Goal: Find specific page/section: Find specific page/section

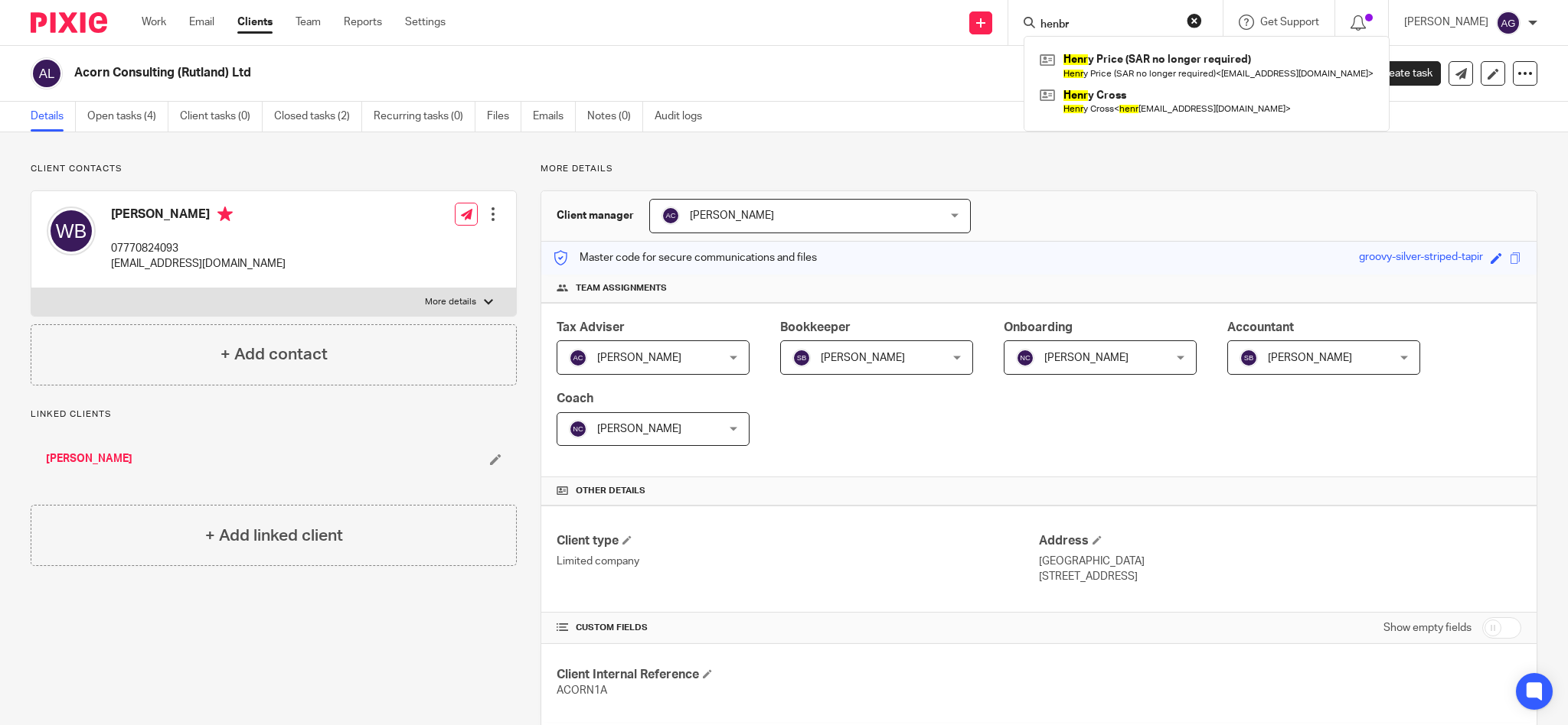
drag, startPoint x: 1125, startPoint y: 24, endPoint x: 987, endPoint y: 9, distance: 138.8
click at [987, 9] on div "Send new email Create task Add client Request signature henbr Henr y Price (SAR…" at bounding box center [1018, 22] width 1100 height 45
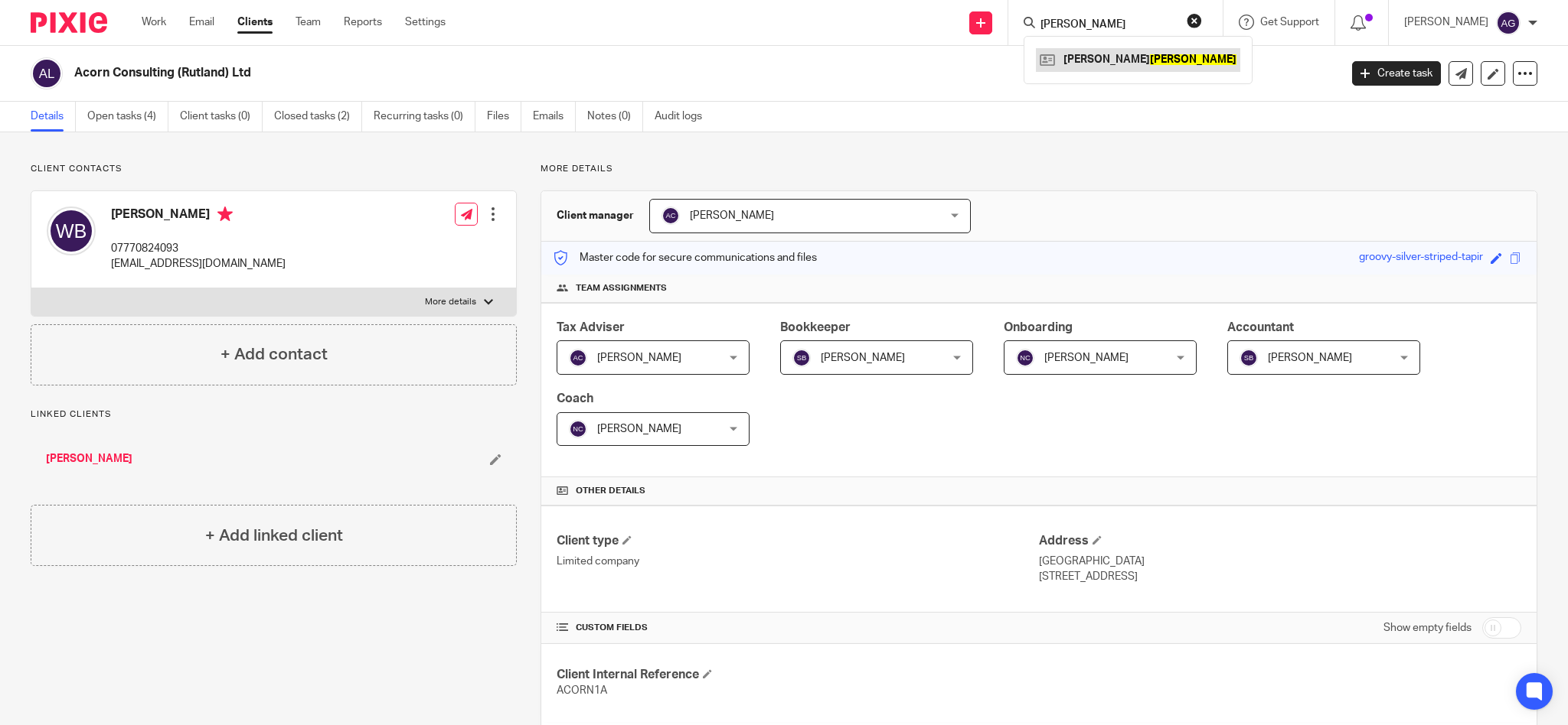
type input "atkins"
click at [1095, 55] on link at bounding box center [1138, 60] width 204 height 23
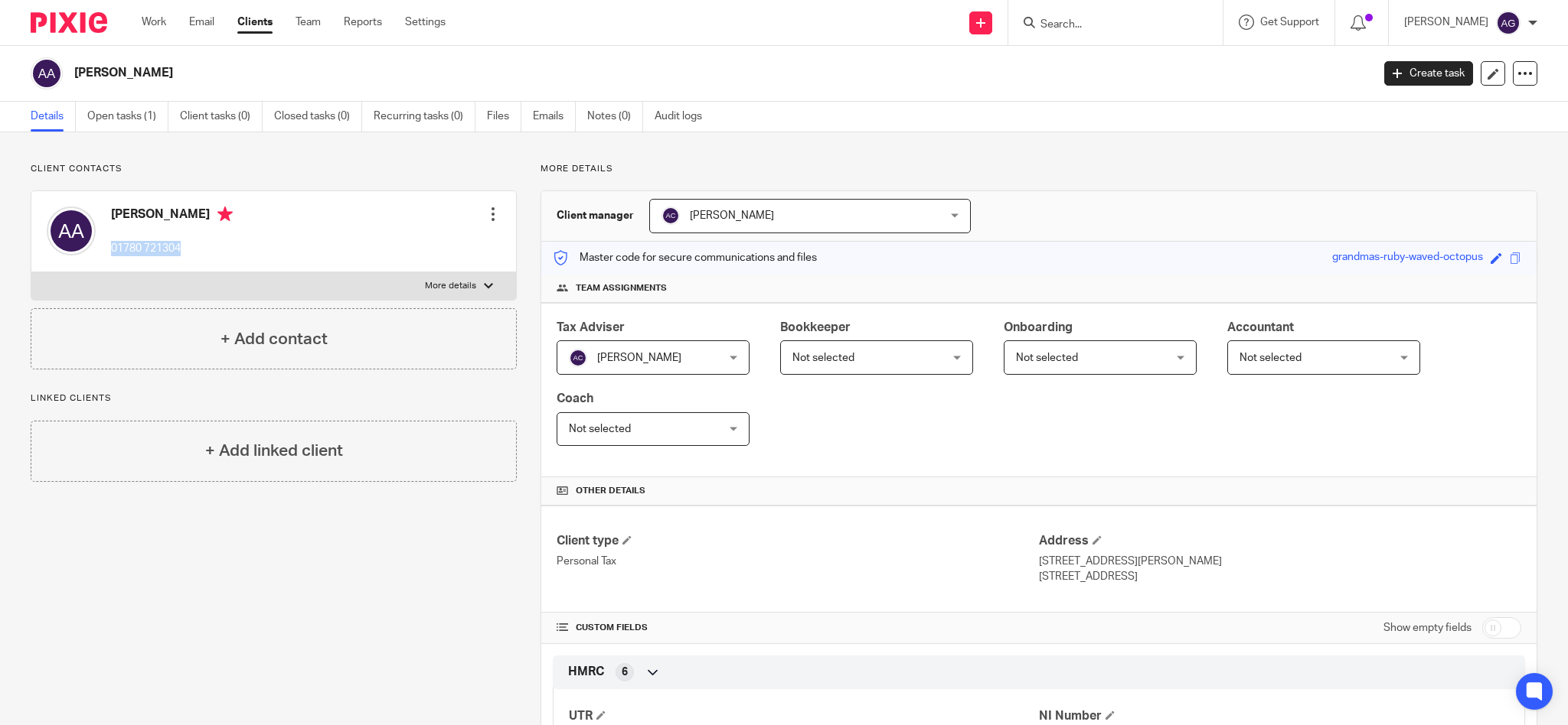
drag, startPoint x: 189, startPoint y: 248, endPoint x: 113, endPoint y: 245, distance: 76.1
click at [113, 245] on p "01780 721304" at bounding box center [172, 248] width 121 height 15
copy p "01780 721304"
click at [1488, 77] on icon at bounding box center [1493, 73] width 11 height 11
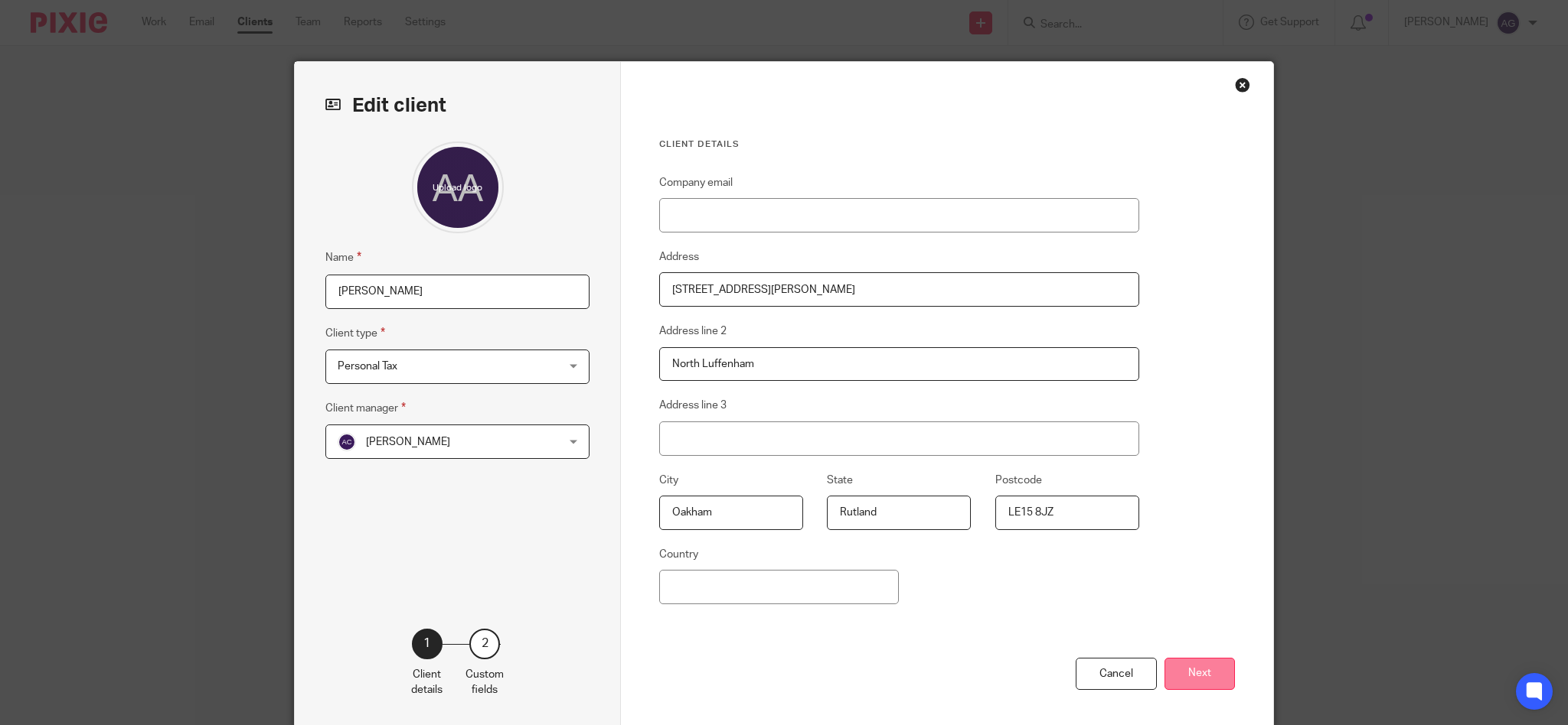
click at [1183, 679] on button "Next" at bounding box center [1200, 674] width 70 height 33
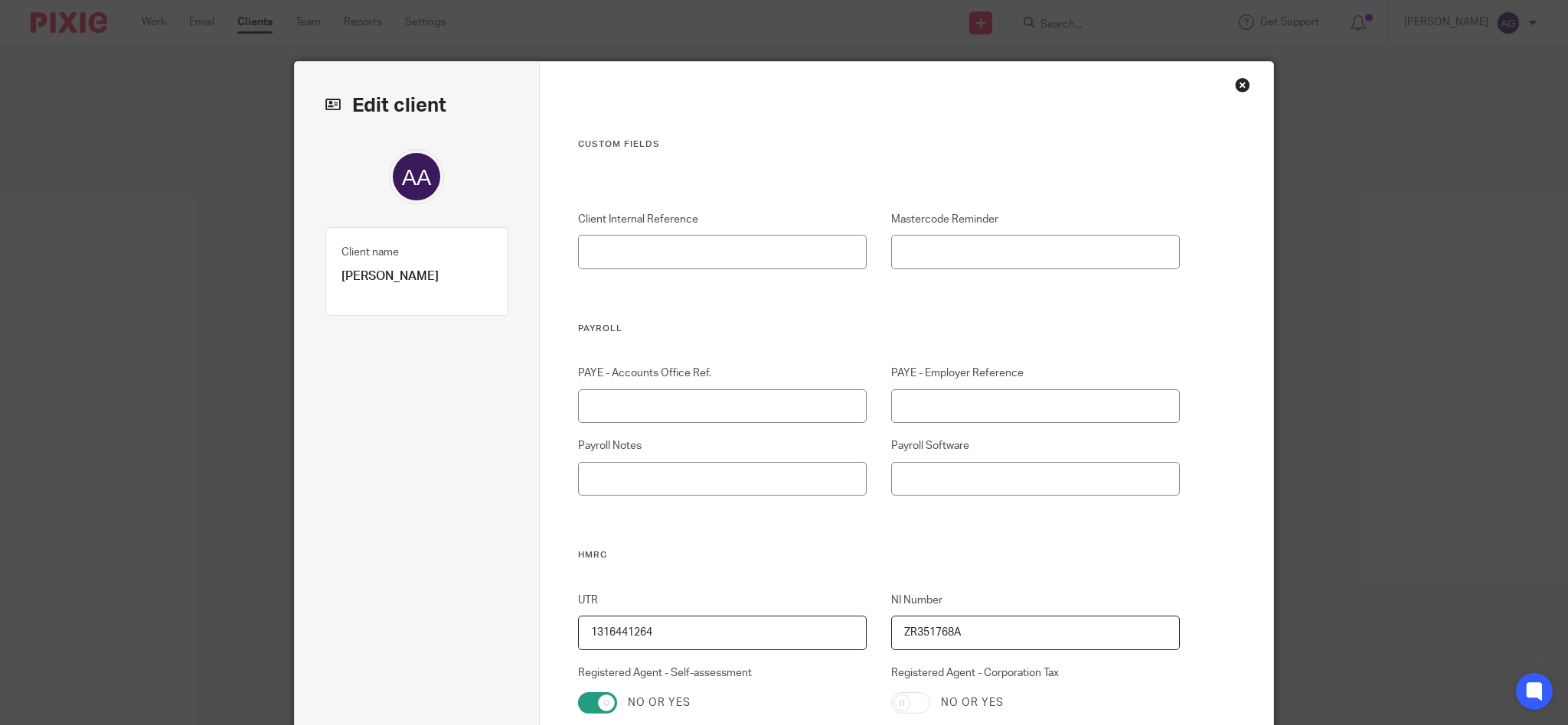
drag, startPoint x: 677, startPoint y: 634, endPoint x: 522, endPoint y: 627, distance: 155.2
drag, startPoint x: 978, startPoint y: 631, endPoint x: 817, endPoint y: 621, distance: 161.3
click at [817, 621] on div "UTR 1316441264 NI Number ZR351768A Registered Agent - Self-assessment No or yes…" at bounding box center [866, 712] width 626 height 238
click at [1236, 90] on div "Close this dialog window" at bounding box center [1242, 84] width 15 height 15
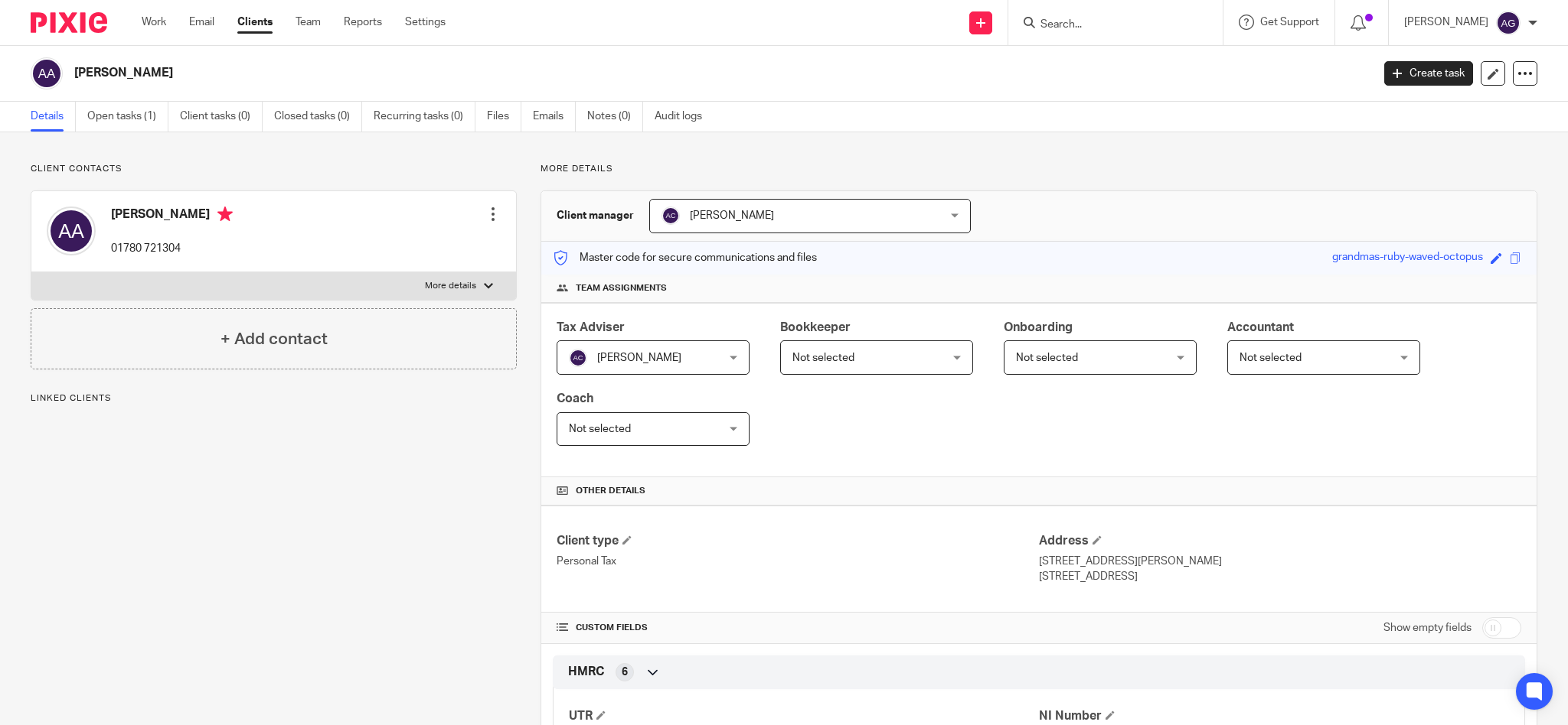
click at [1125, 29] on input "Search" at bounding box center [1108, 26] width 138 height 14
type input "cjm c"
click at [1139, 57] on link at bounding box center [1146, 66] width 221 height 35
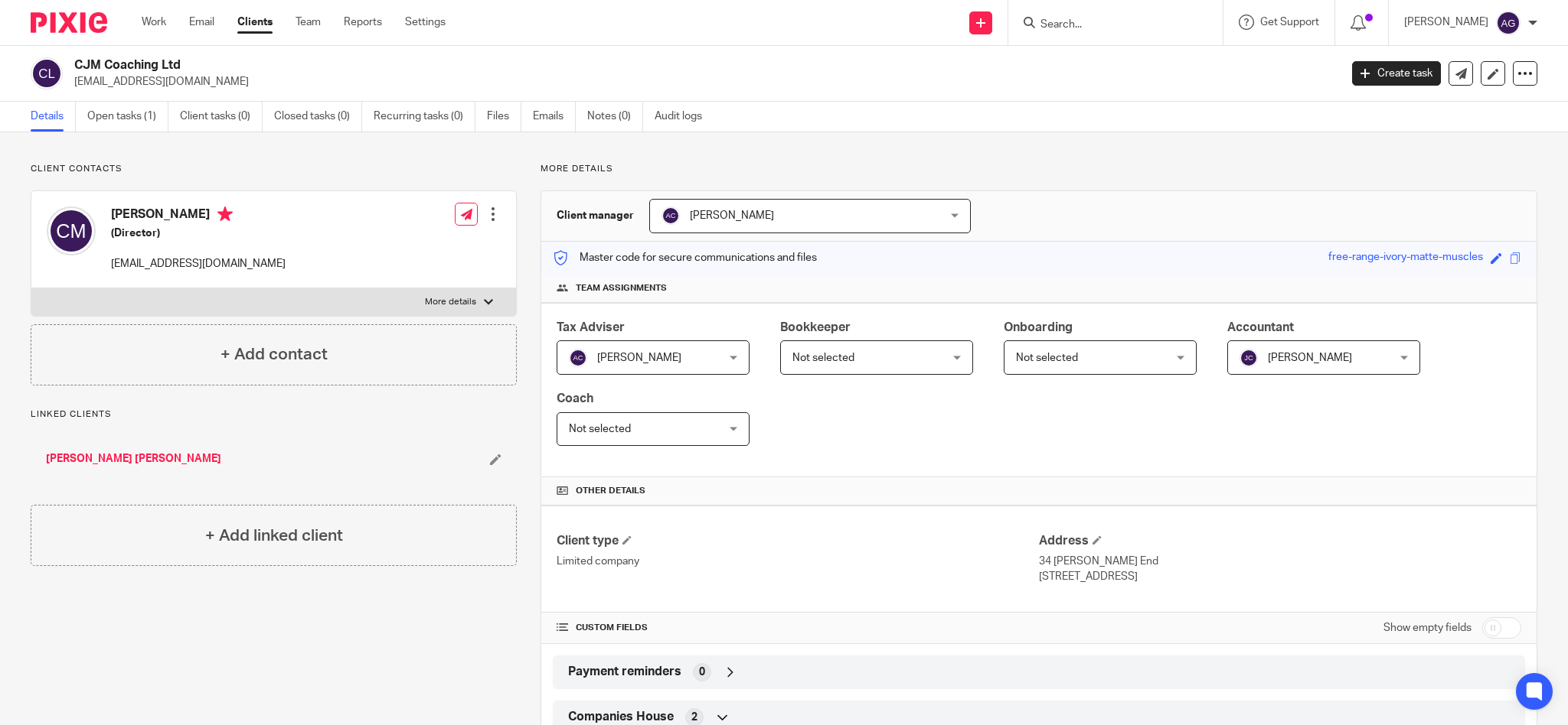
click at [1123, 29] on input "Search" at bounding box center [1108, 26] width 138 height 14
type input "[PERSON_NAME]"
click at [1141, 64] on link at bounding box center [1182, 60] width 293 height 23
